Goal: Book appointment/travel/reservation

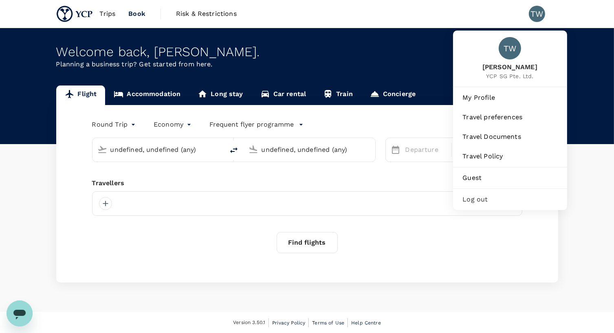
type input "Kuala Lumpur Intl ([GEOGRAPHIC_DATA])"
type input "Suvarnabhumi Intl (BKK)"
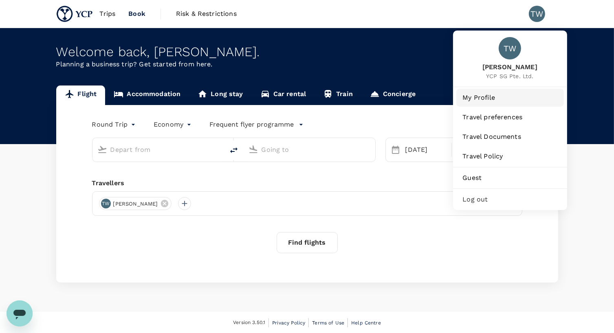
type input "Kuala Lumpur Intl ([GEOGRAPHIC_DATA])"
type input "Suvarnabhumi Intl (BKK)"
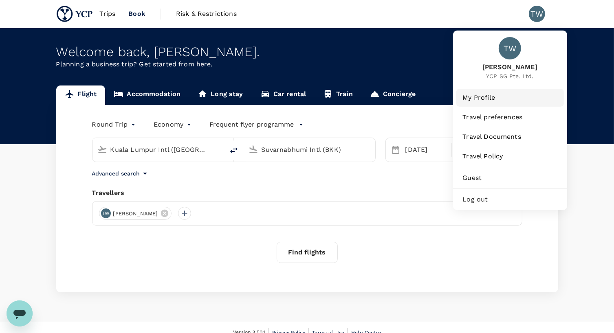
click at [500, 100] on span "My Profile" at bounding box center [510, 98] width 95 height 10
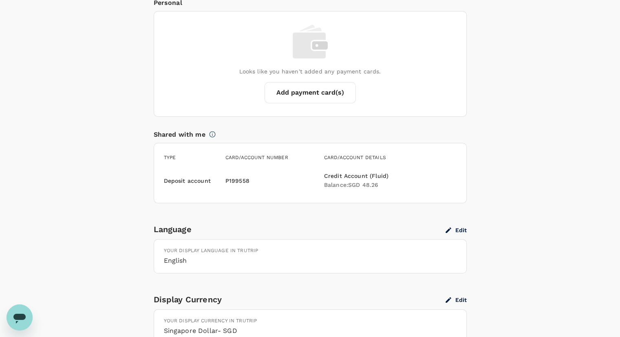
scroll to position [649, 0]
